Goal: Information Seeking & Learning: Learn about a topic

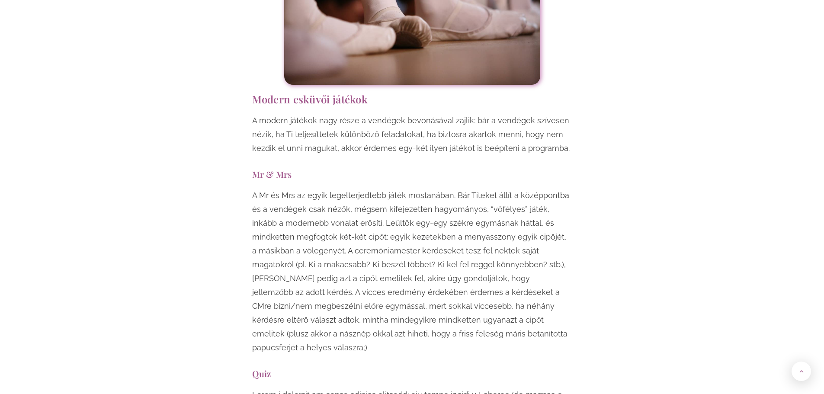
scroll to position [3114, 0]
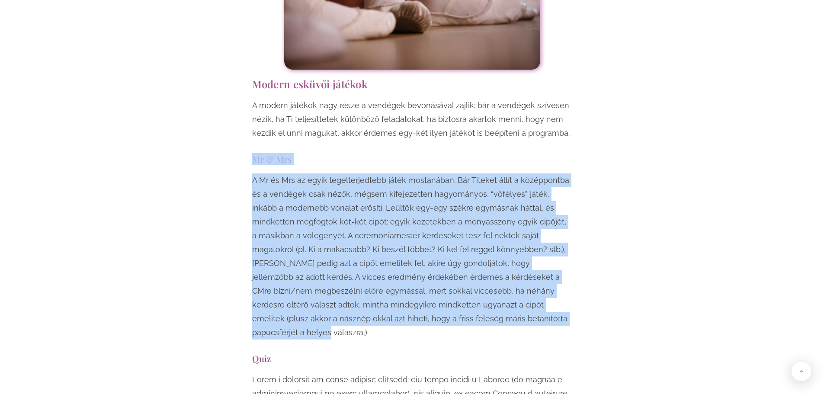
drag, startPoint x: 252, startPoint y: 103, endPoint x: 458, endPoint y: 266, distance: 262.7
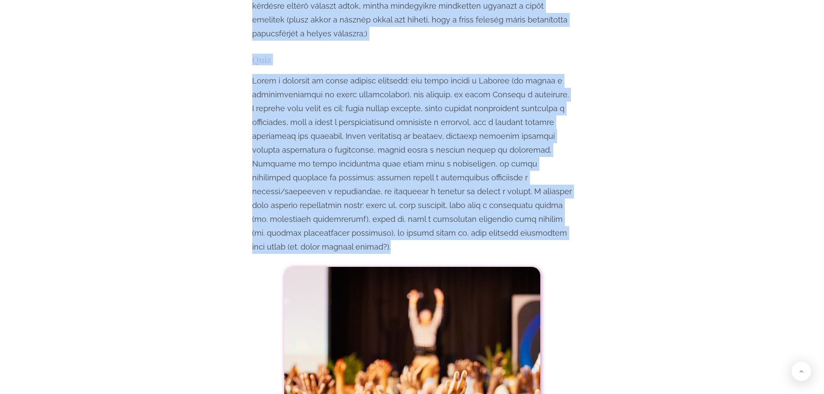
scroll to position [3417, 0]
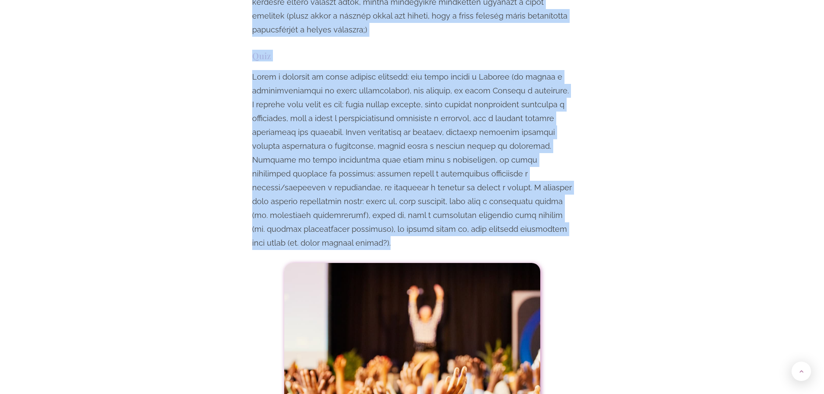
drag, startPoint x: 253, startPoint y: 104, endPoint x: 565, endPoint y: 161, distance: 317.5
copy div "Lo & Ips D Si am Con ad elits doeiusmodtempor incid utlaboreet. Dol Magnaal eni…"
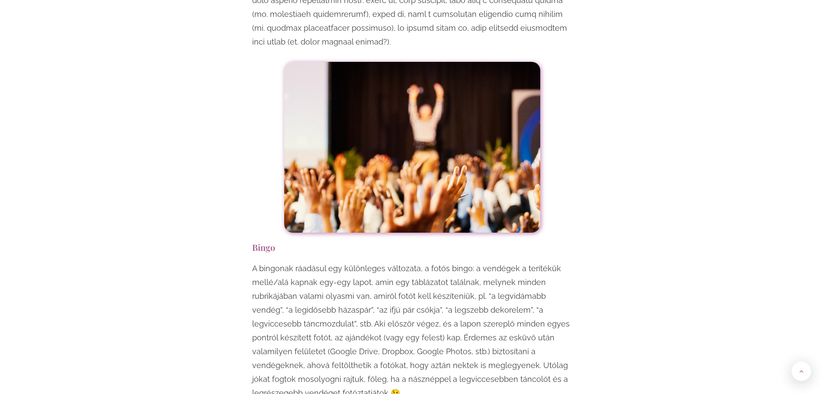
scroll to position [3633, 0]
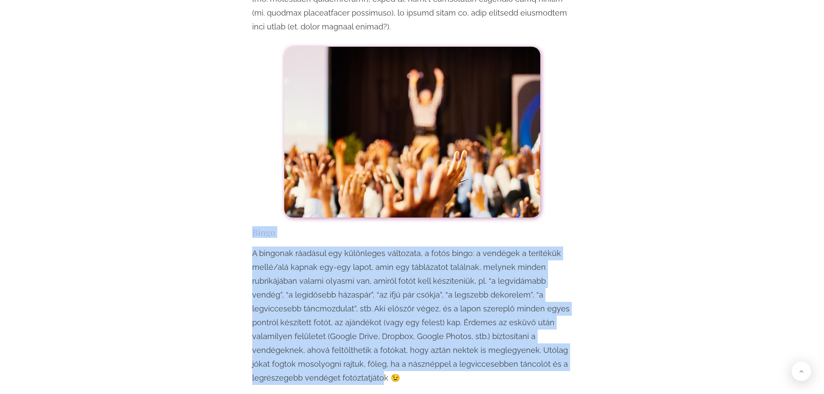
drag, startPoint x: 253, startPoint y: 148, endPoint x: 290, endPoint y: 289, distance: 146.2
click at [290, 289] on div "Egy esküvő mindenképpen örömteli, jó hangulatú esemény, viszont ha szeretnéd, h…" at bounding box center [412, 320] width 329 height 6790
copy div "Bingo A bingonak ráadásul egy különleges változata, a fotós bingo: a vendégek a…"
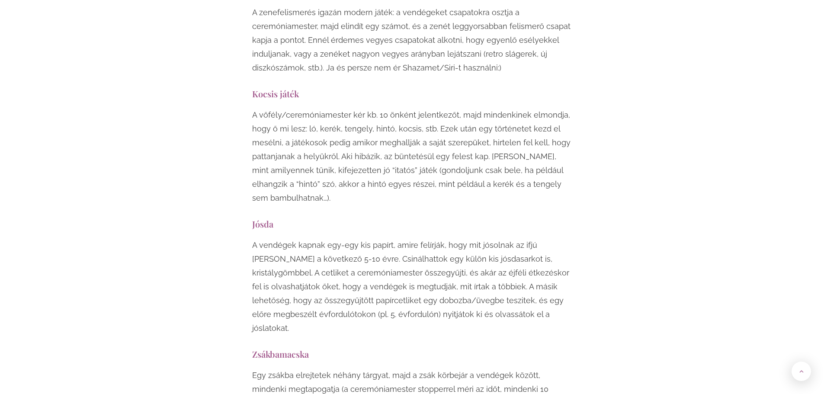
scroll to position [4411, 0]
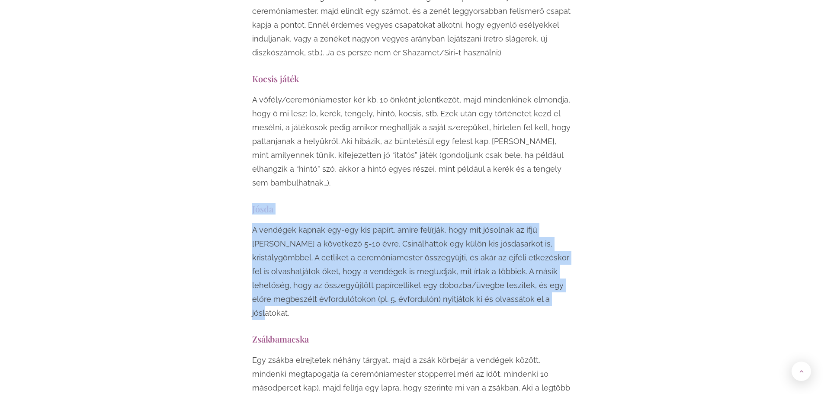
drag, startPoint x: 253, startPoint y: 126, endPoint x: 457, endPoint y: 223, distance: 226.5
copy div "Jósda A vendégek kapnak egy-egy kis papírt, amire felírják, hogy mit jósolnak a…"
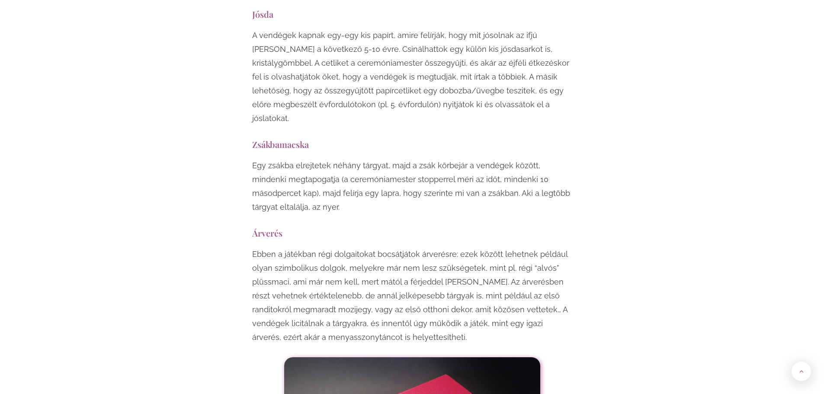
scroll to position [4671, 0]
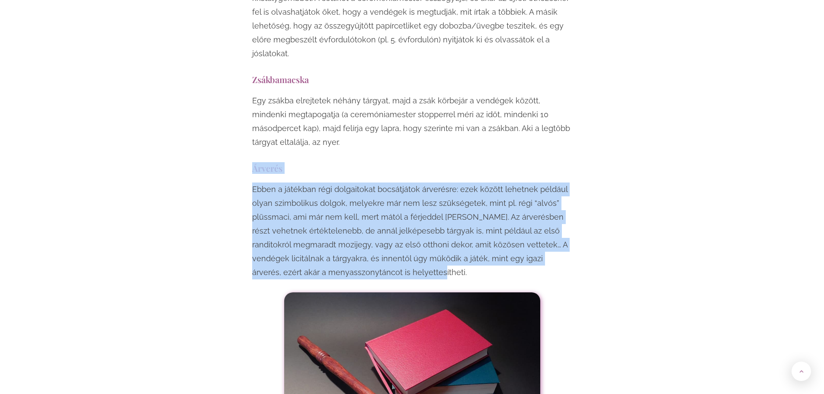
drag, startPoint x: 252, startPoint y: 69, endPoint x: 394, endPoint y: 179, distance: 179.4
copy div "Árverés Ebben a játékban régi dolgaitokat bocsátjátok árverésre: ezek között le…"
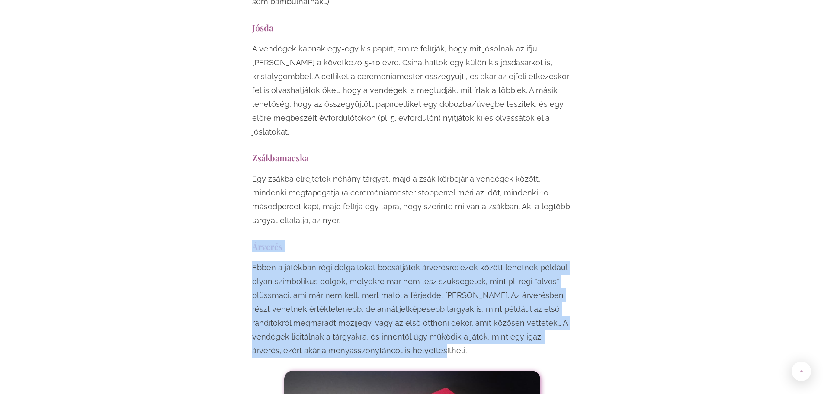
scroll to position [4411, 0]
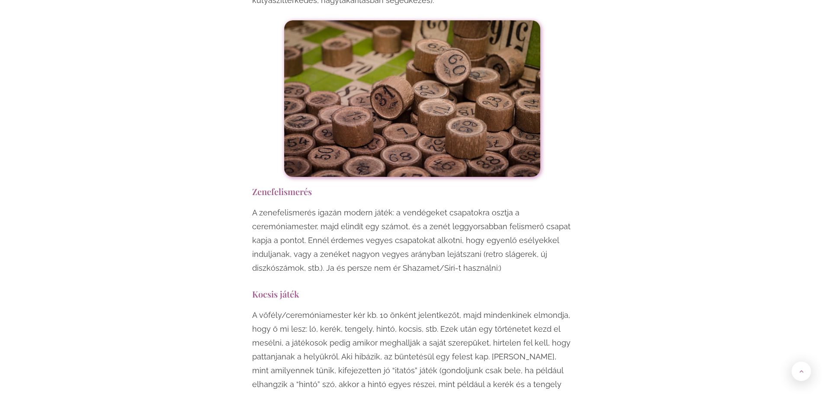
scroll to position [4195, 0]
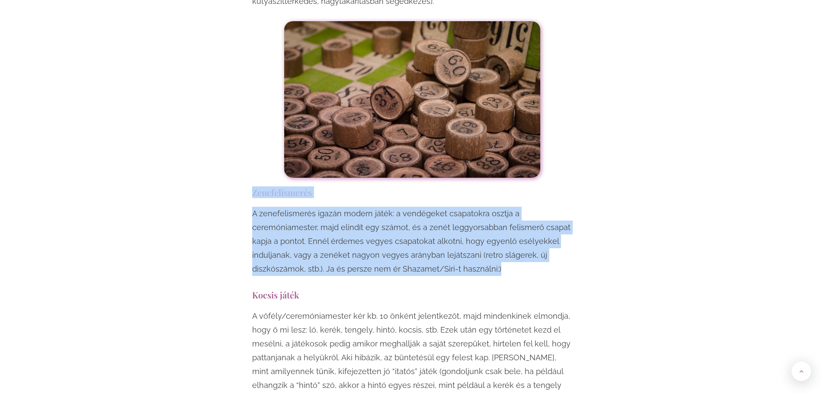
drag, startPoint x: 252, startPoint y: 110, endPoint x: 540, endPoint y: 194, distance: 300.0
copy div "Zenefelismerés A zenefelismerés igazán modern játék: a vendégeket csapatokra os…"
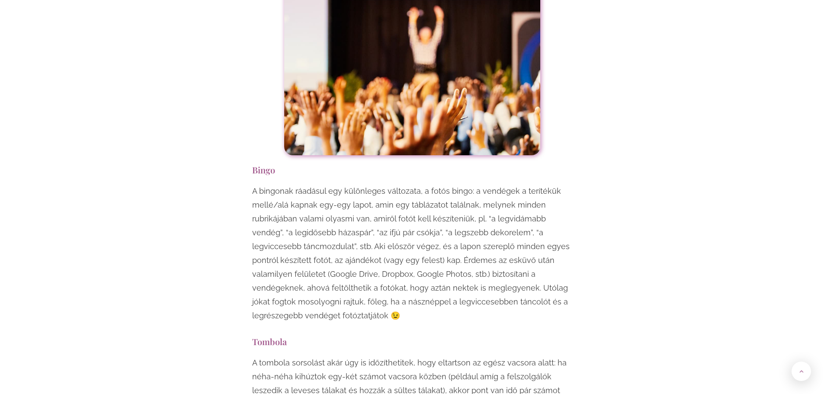
scroll to position [3590, 0]
